Goal: Task Accomplishment & Management: Use online tool/utility

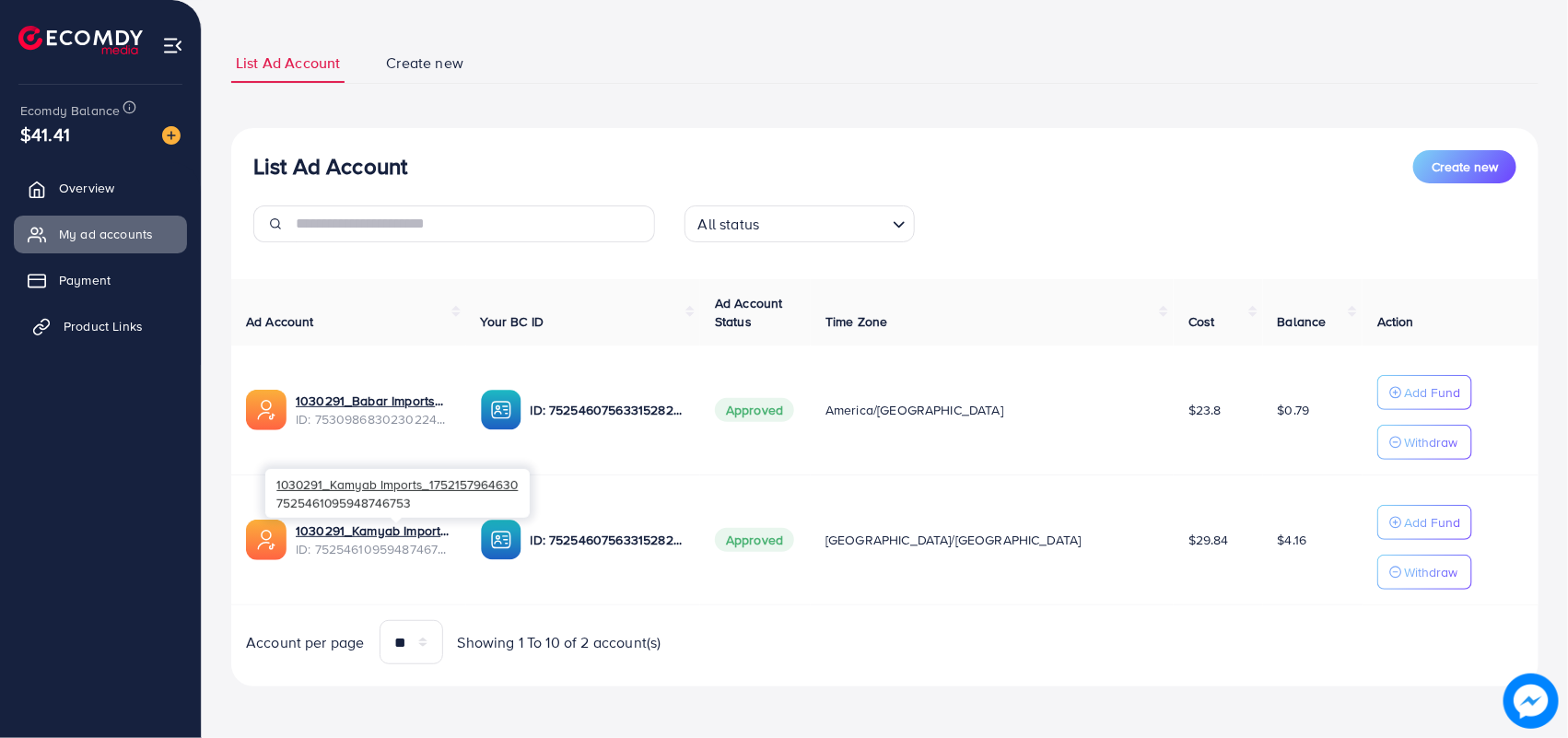
scroll to position [95, 0]
click at [89, 325] on span "Product Links" at bounding box center [103, 326] width 80 height 18
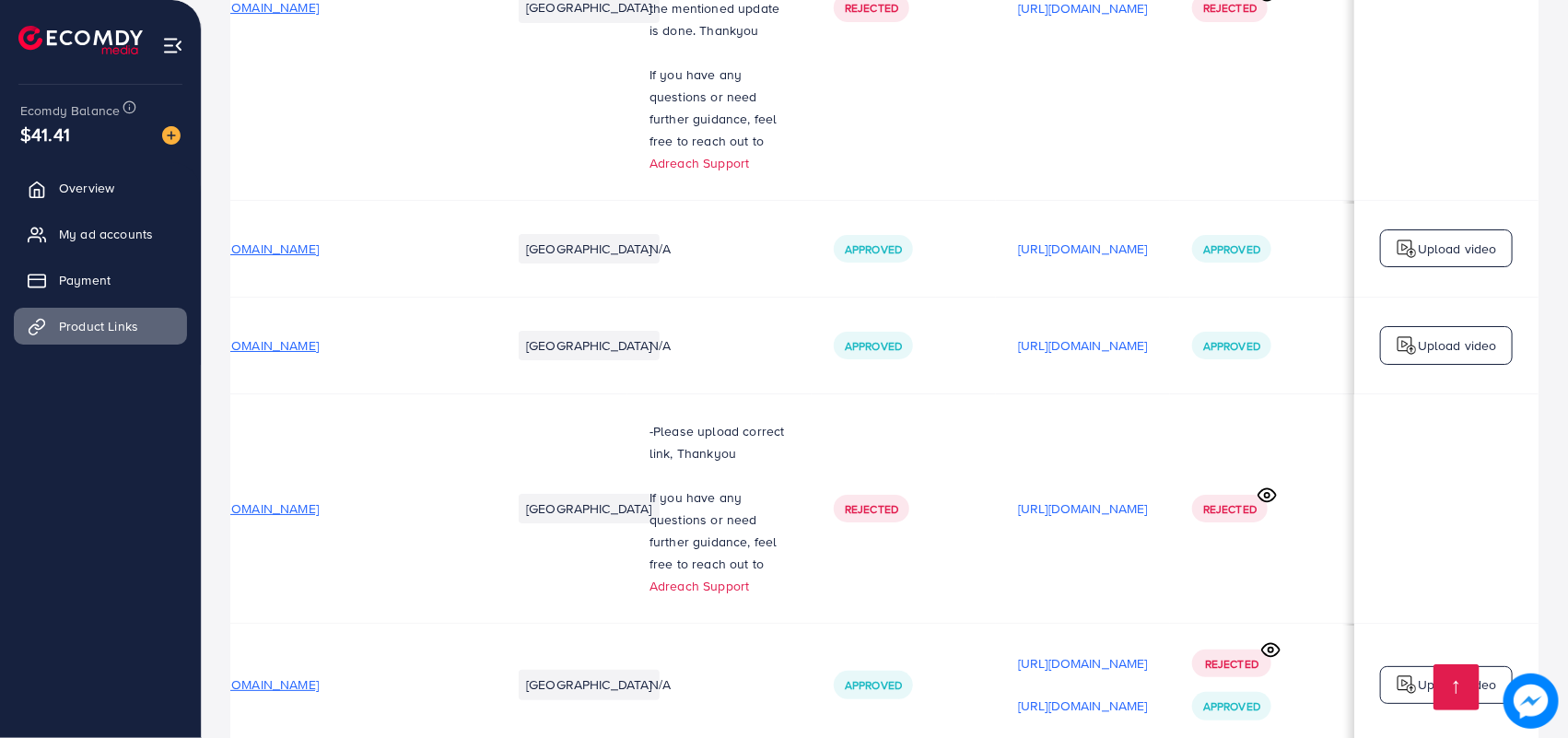
scroll to position [0, 243]
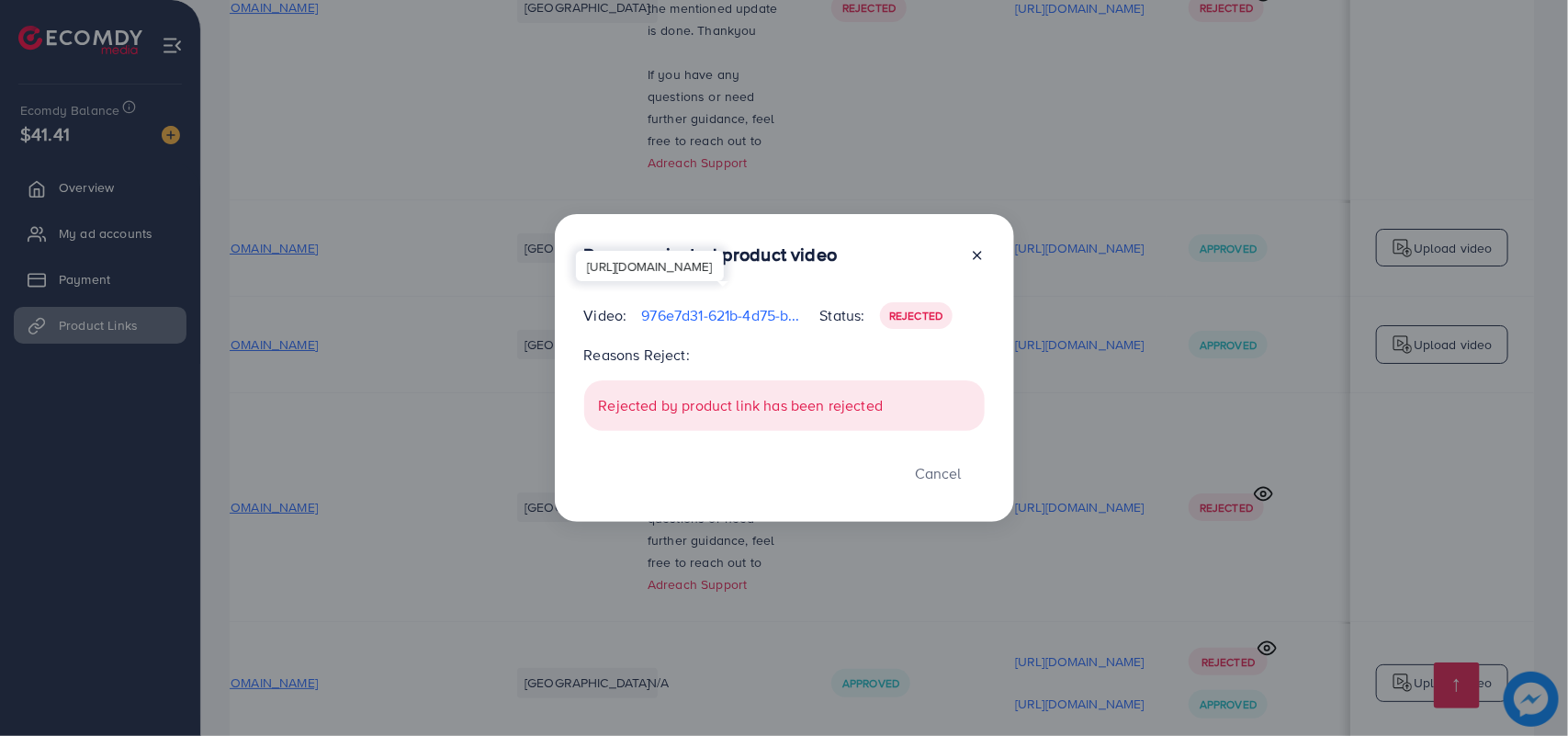
click at [744, 316] on p "976e7d31-621b-4d75-b463-cf7a69d362ef-1759340990371.mp4" at bounding box center [723, 315] width 163 height 22
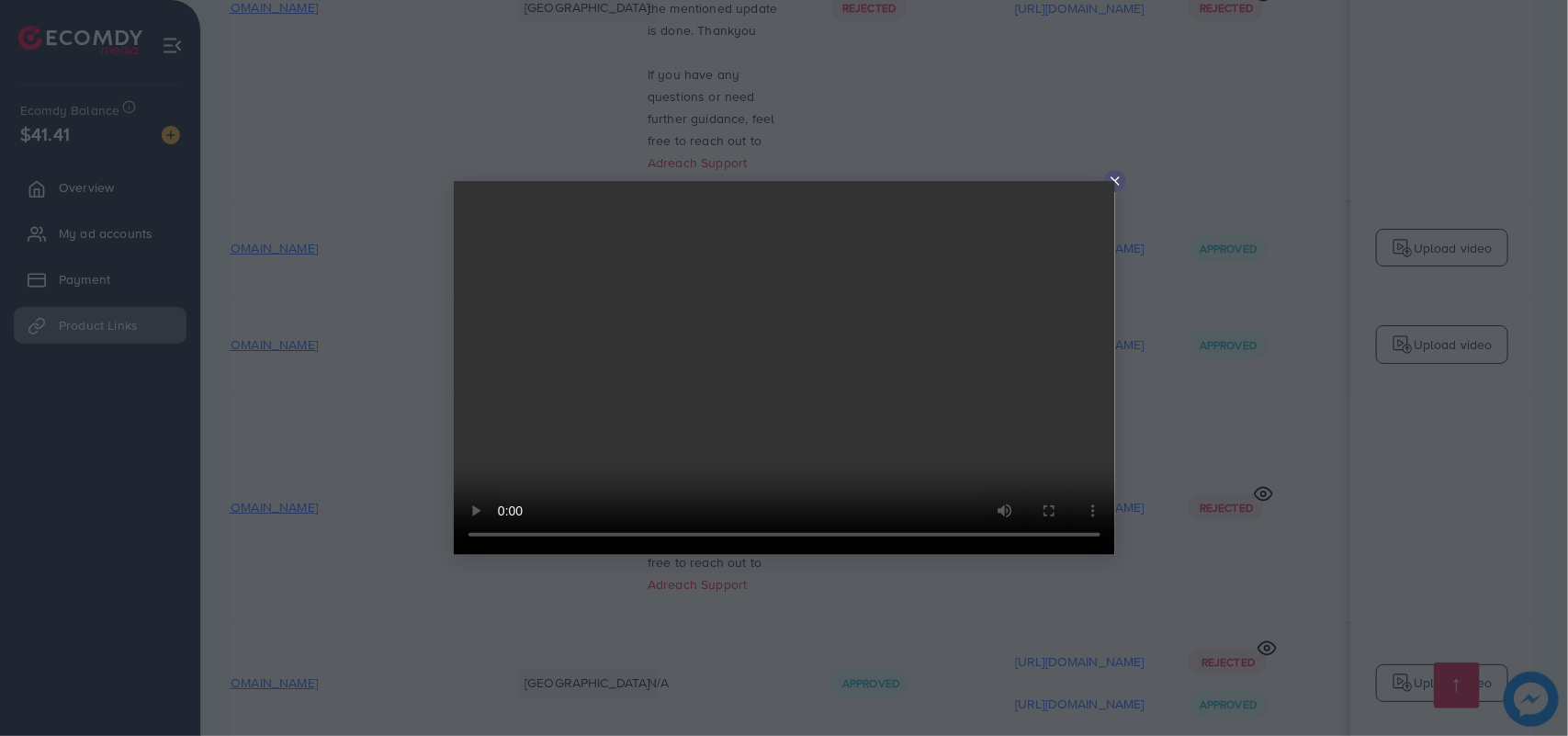
click at [1126, 184] on div at bounding box center [1115, 180] width 22 height 22
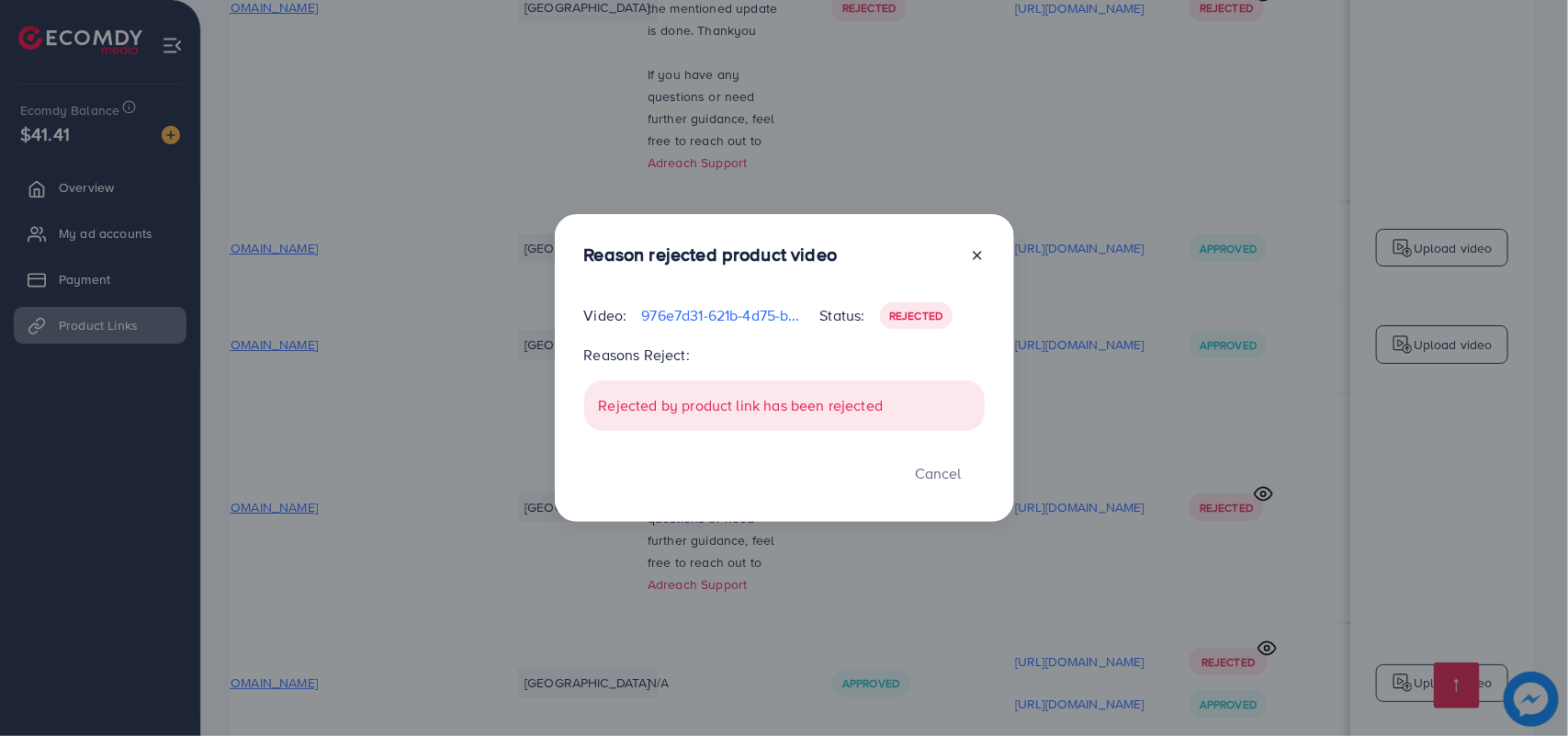
click at [984, 262] on icon at bounding box center [978, 256] width 15 height 15
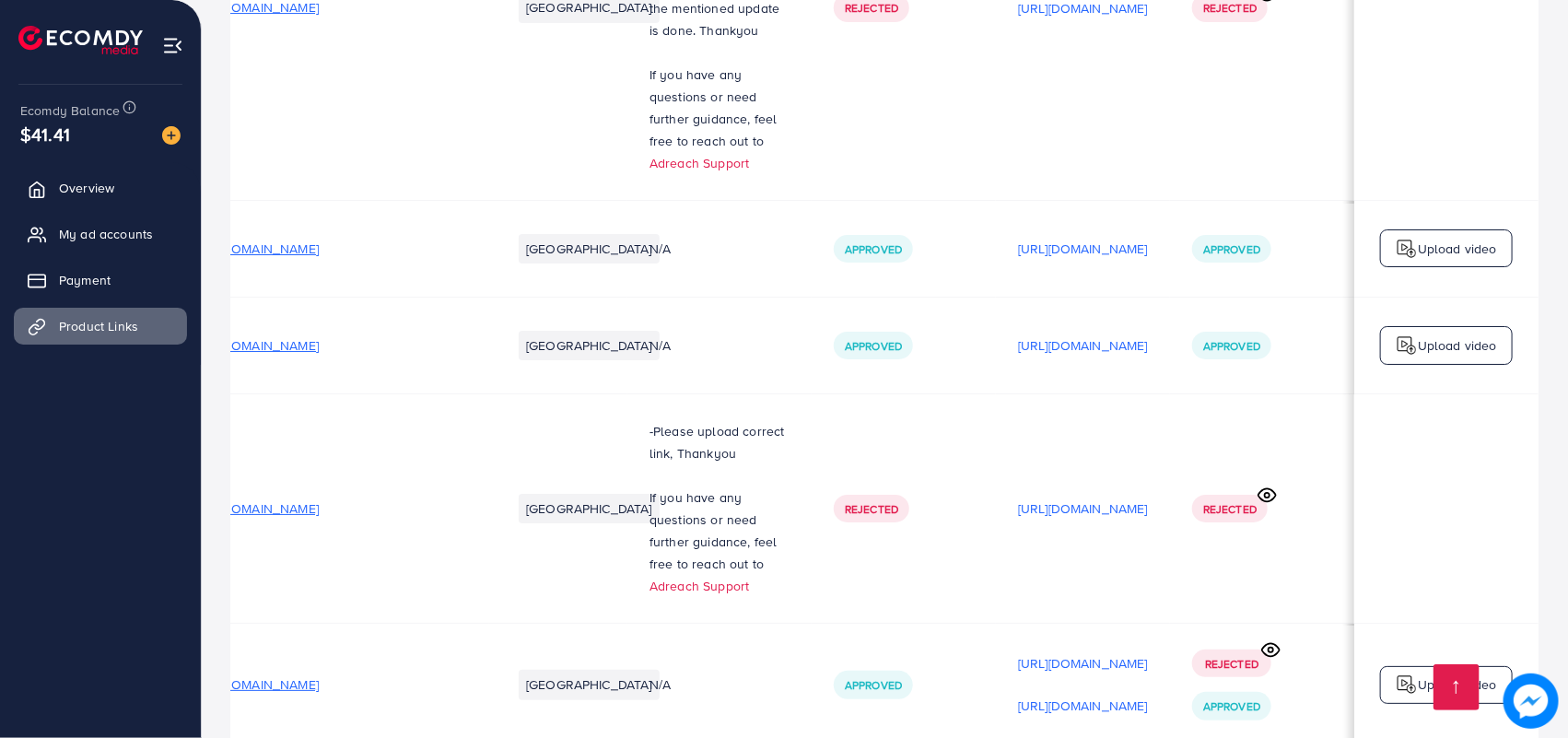
scroll to position [0, 238]
drag, startPoint x: 840, startPoint y: 650, endPoint x: 504, endPoint y: 623, distance: 337.1
